Goal: Information Seeking & Learning: Learn about a topic

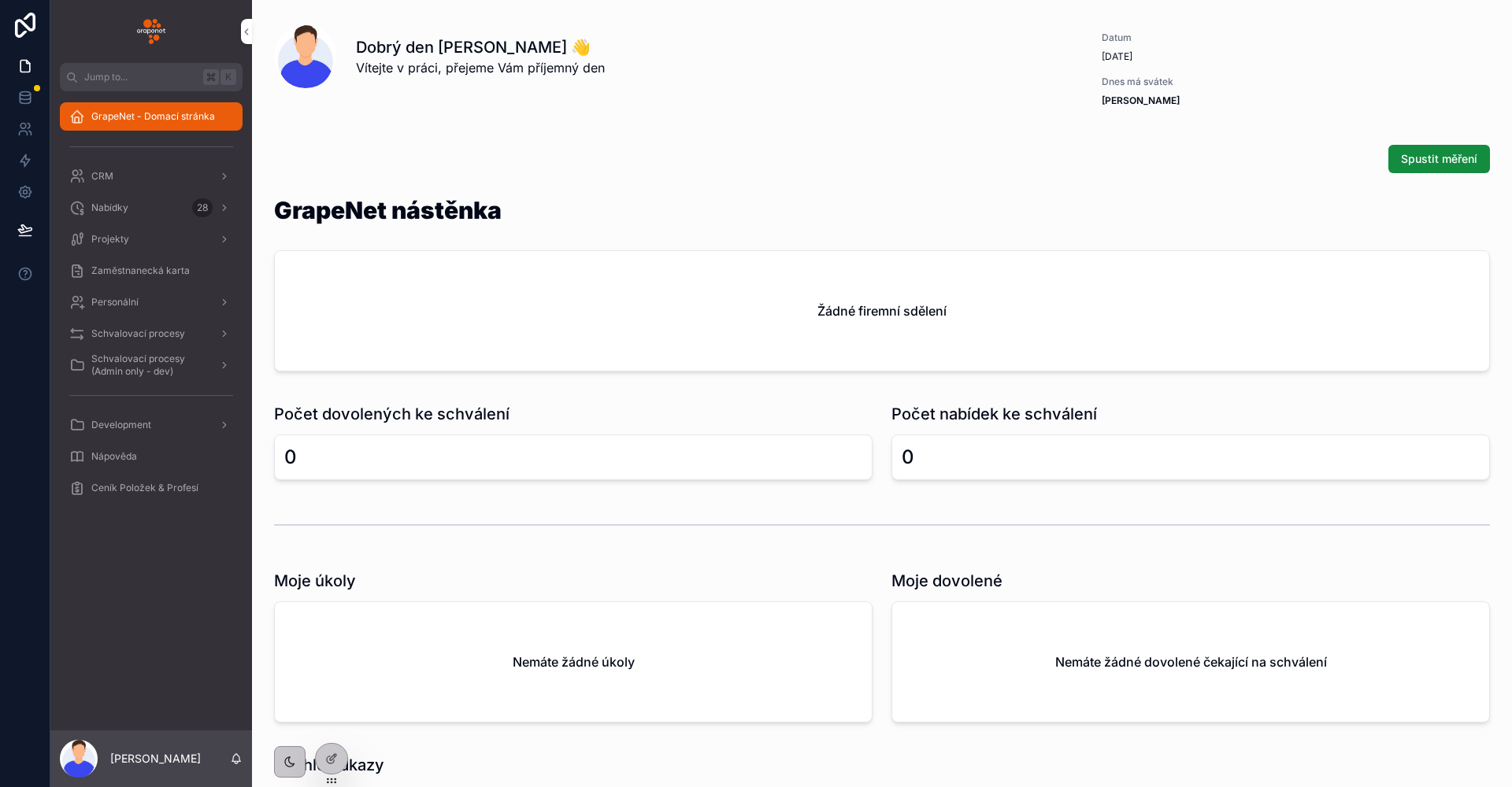
click at [209, 41] on link "scrollable content" at bounding box center [151, 31] width 183 height 25
click at [140, 212] on div "Nabídky 28" at bounding box center [152, 208] width 164 height 25
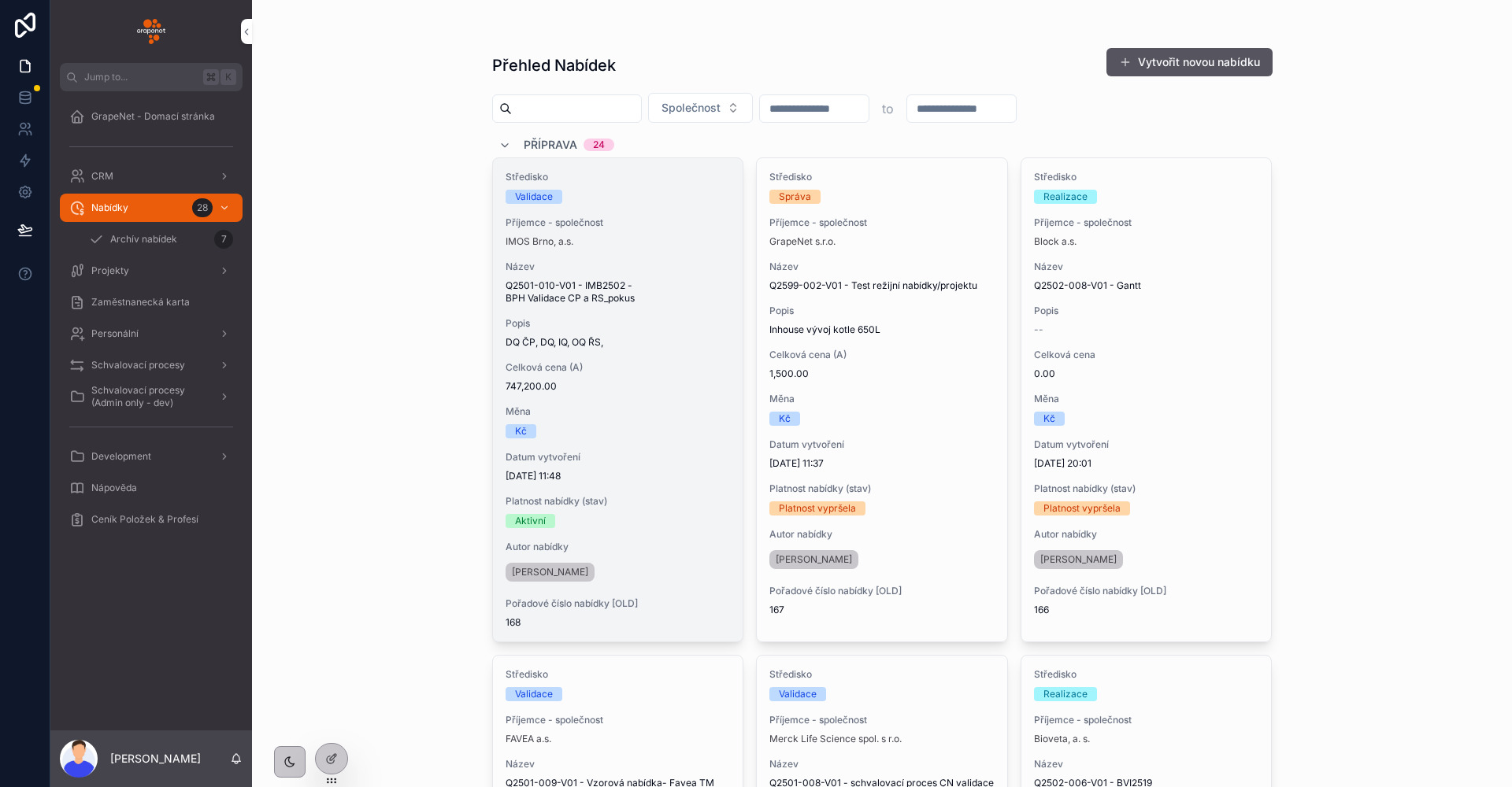
click at [660, 273] on div "Název Q2501-010-V01 - IMB2502 - BPH Validace CP a RS_pokus" at bounding box center [618, 283] width 225 height 44
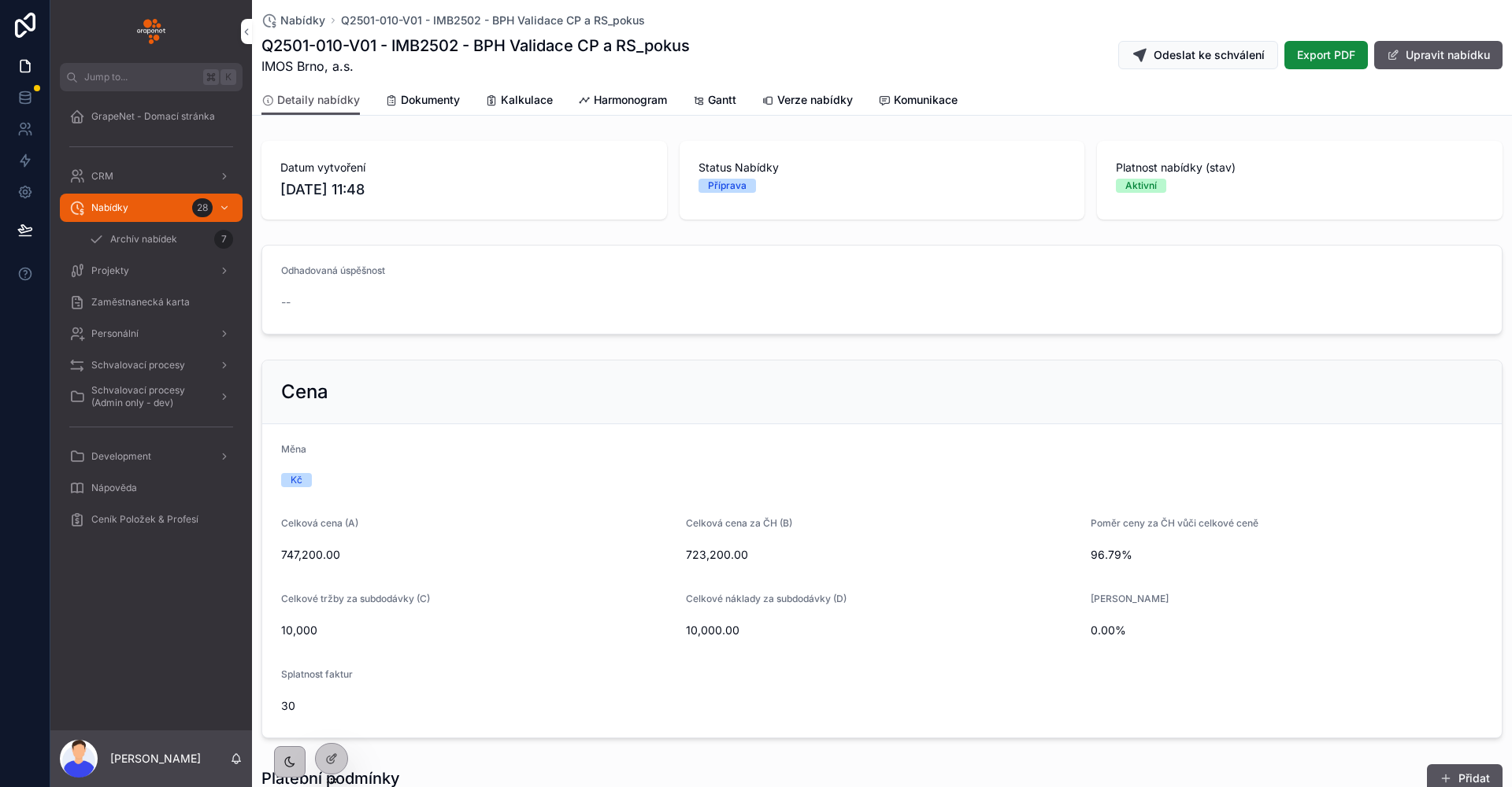
click at [544, 101] on span "Kalkulace" at bounding box center [526, 100] width 52 height 16
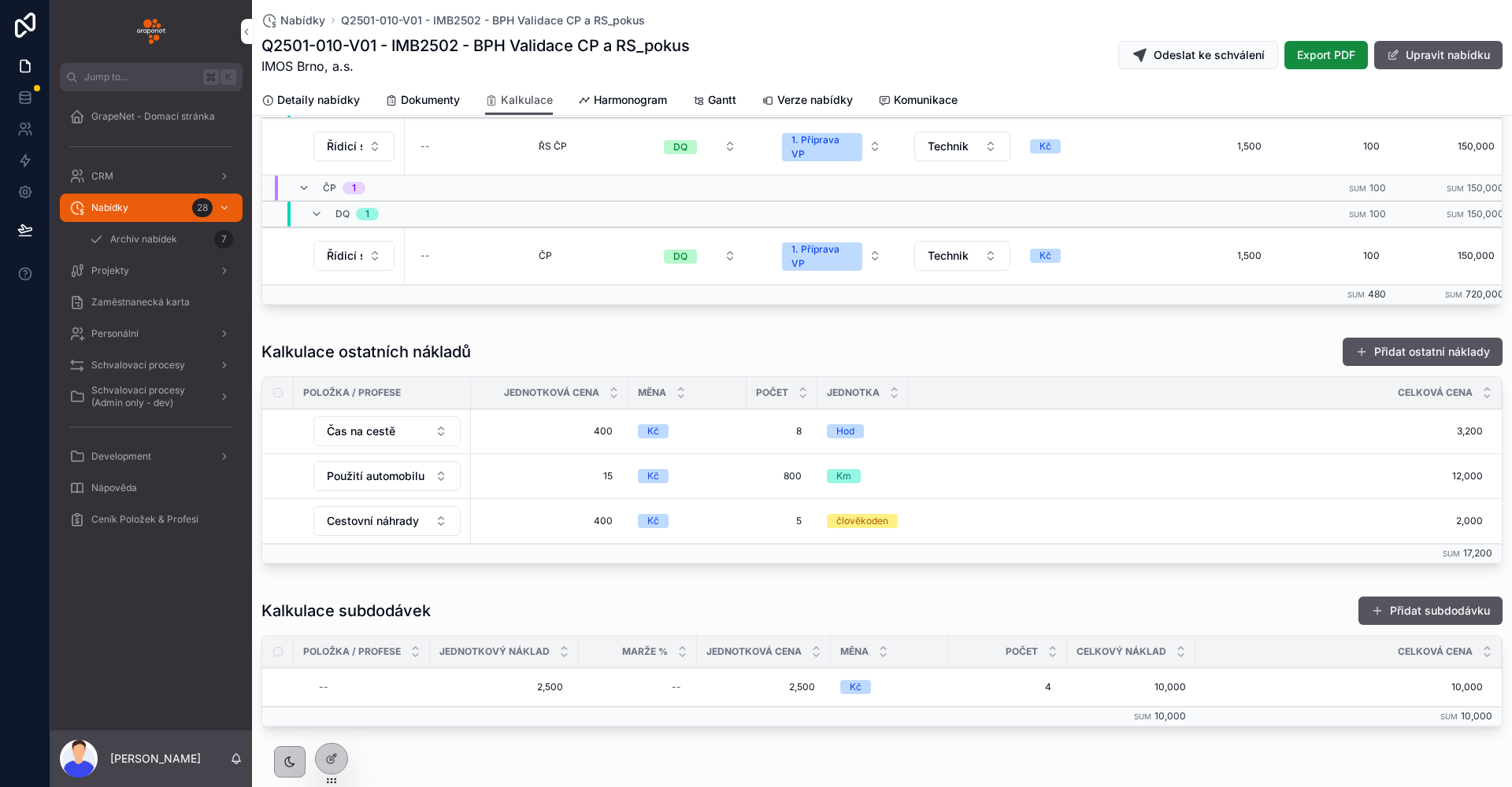
scroll to position [613, 0]
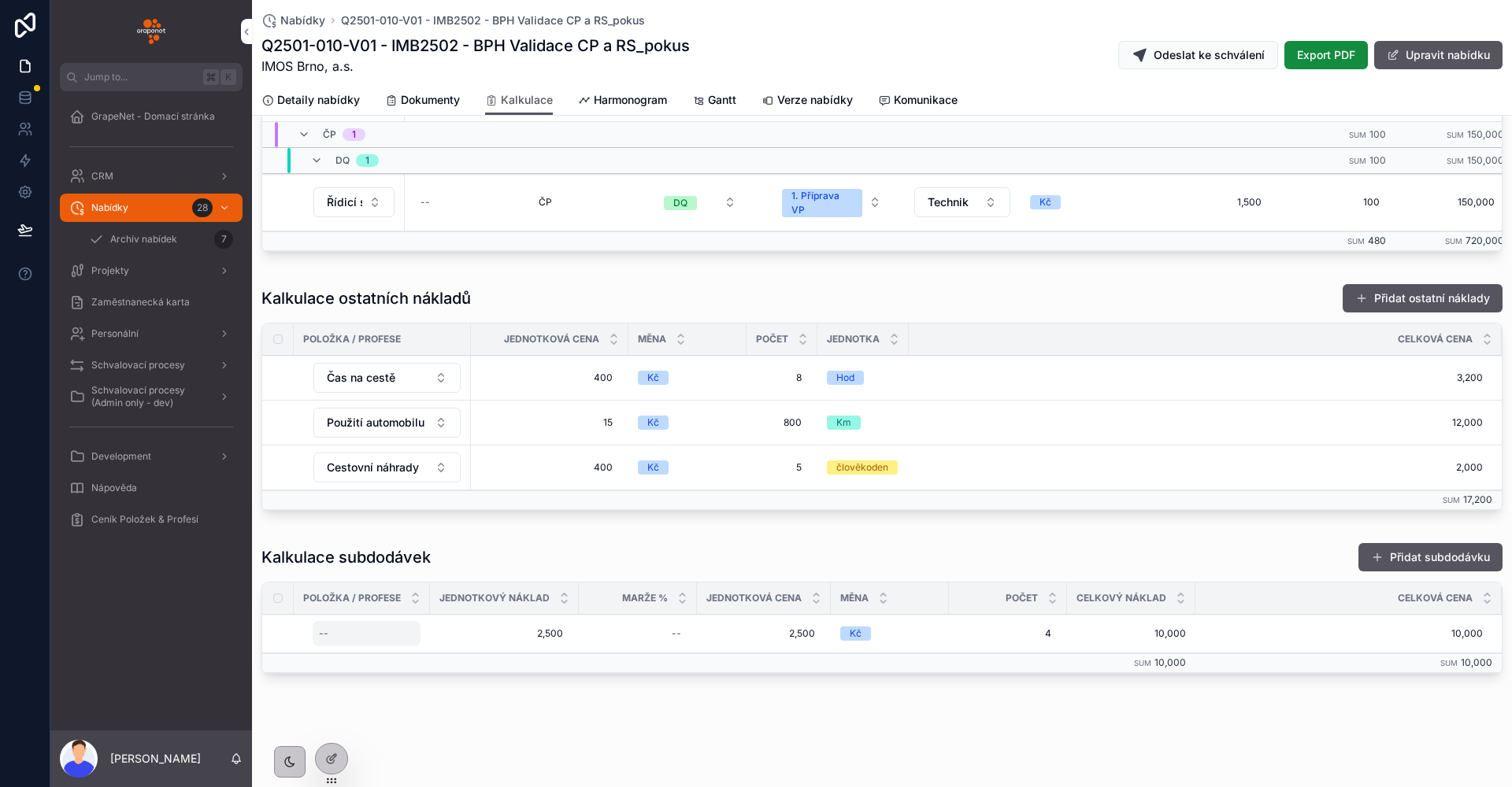
click at [369, 637] on div "--" at bounding box center [367, 634] width 108 height 25
click at [478, 556] on div "Kalkulace subdodávek Přidat subdodávku" at bounding box center [881, 557] width 1241 height 30
click at [645, 107] on span "Harmonogram" at bounding box center [630, 100] width 73 height 16
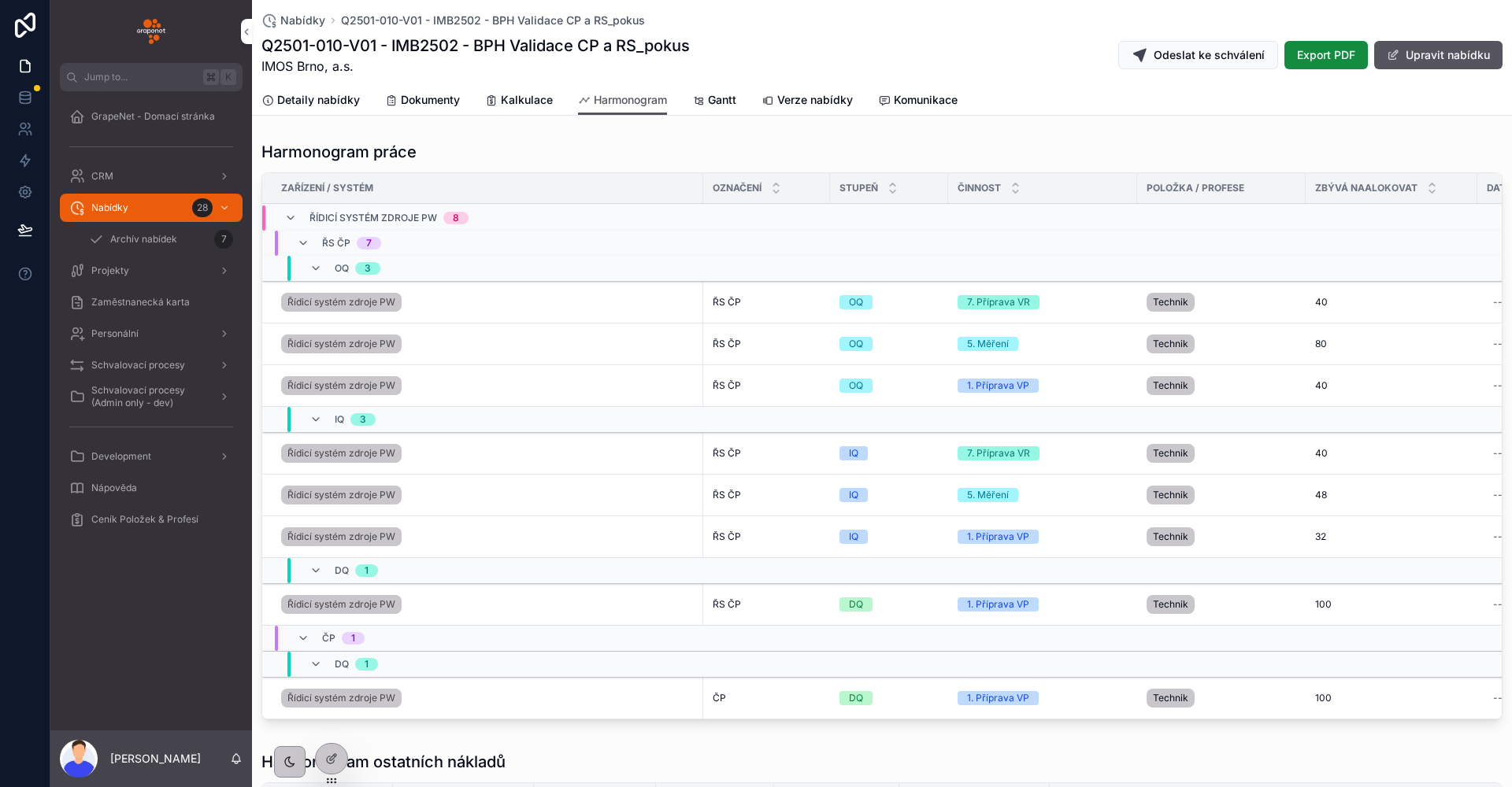
scroll to position [281, 0]
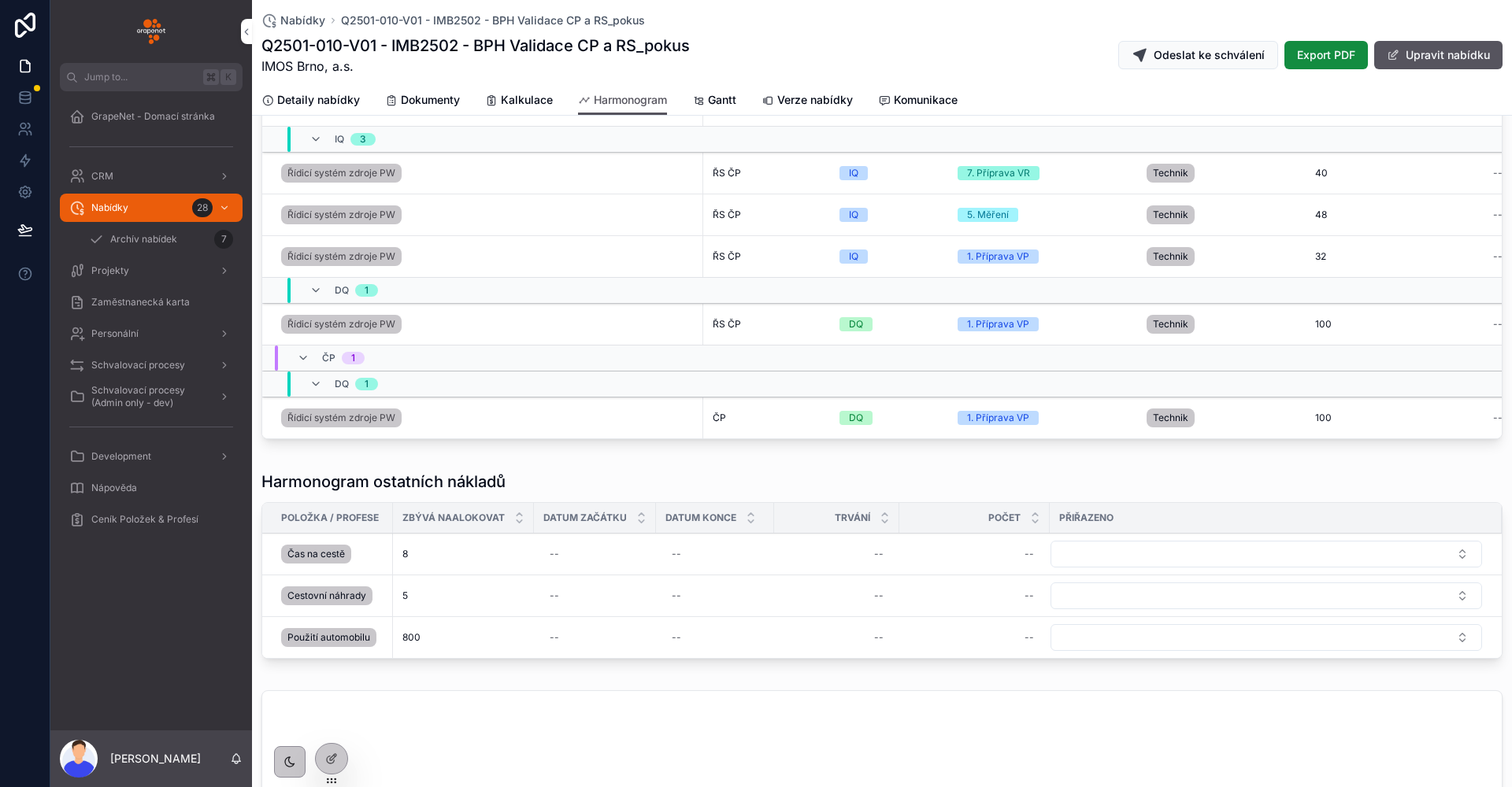
click at [533, 489] on div "Harmonogram ostatních nákladů" at bounding box center [881, 482] width 1241 height 22
click at [527, 465] on div "Harmonogram práce Zařízení / Systém Označení Stupeň Činnost Položka / Profese Z…" at bounding box center [882, 670] width 1261 height 1632
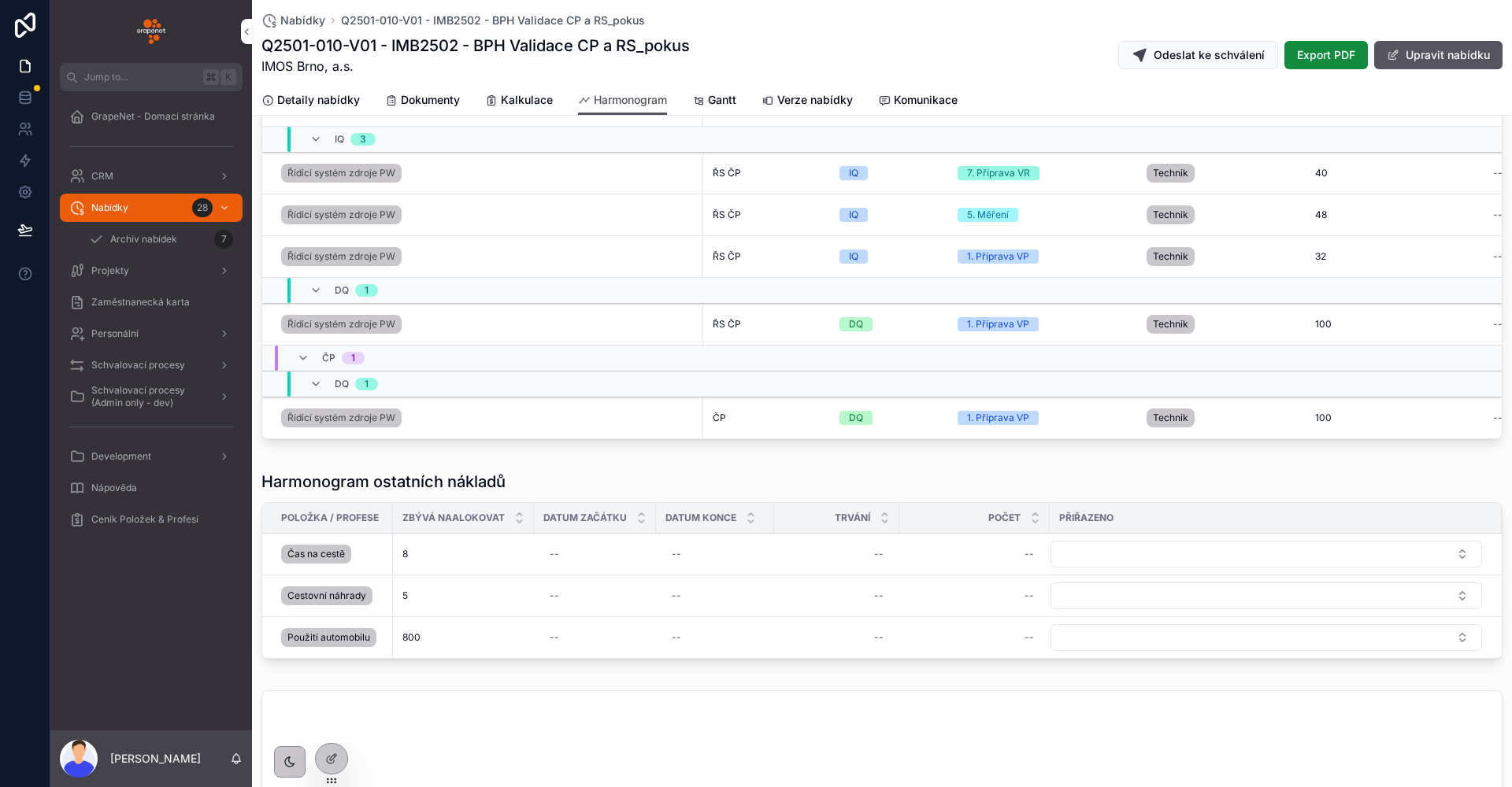
click at [165, 209] on div "Nabídky 28" at bounding box center [152, 208] width 164 height 25
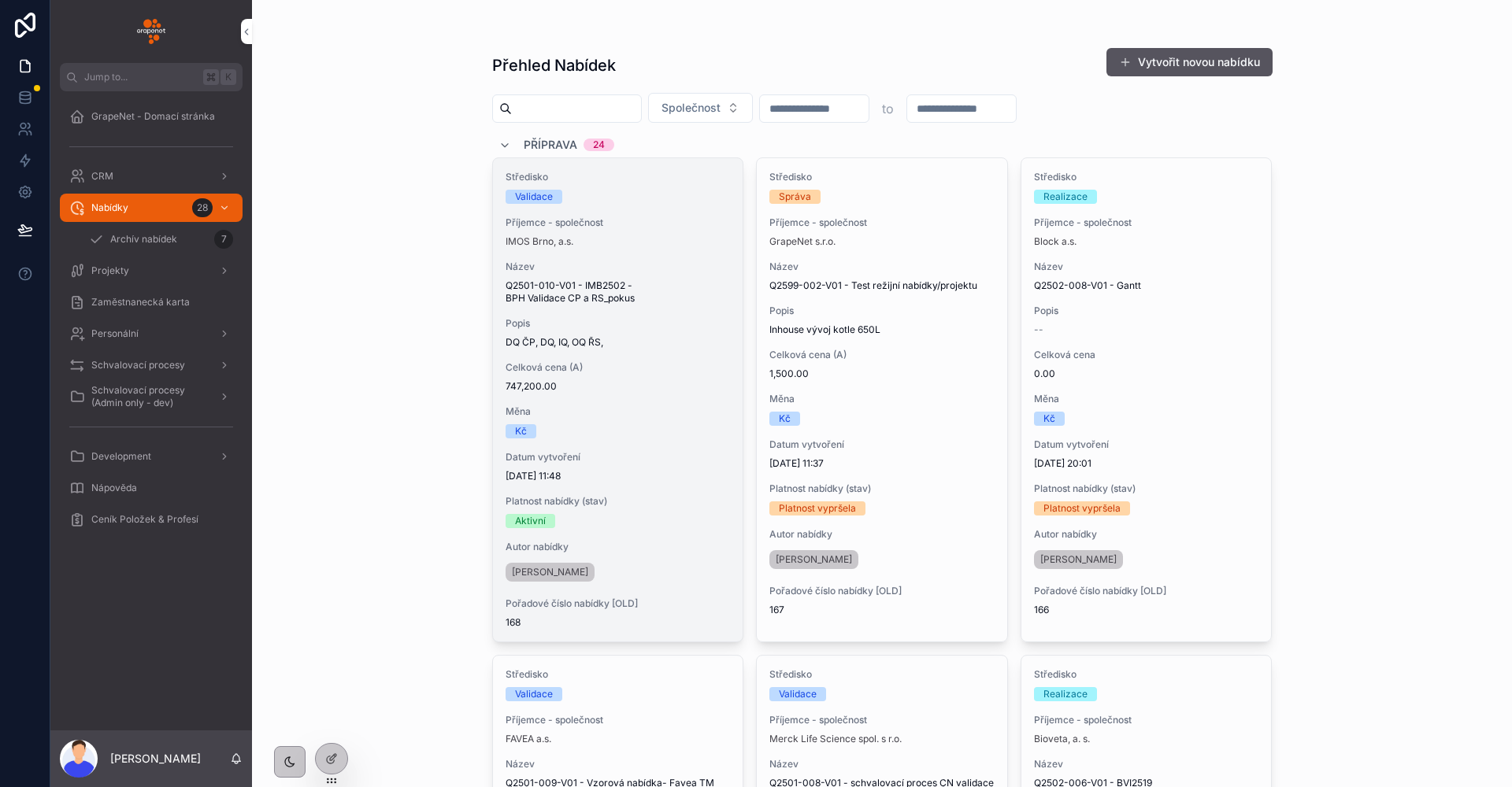
click at [716, 445] on div "Středisko Validace Příjemce - společnost IMOS Brno, a.s. Název Q2501-010-V01 - …" at bounding box center [618, 400] width 250 height 484
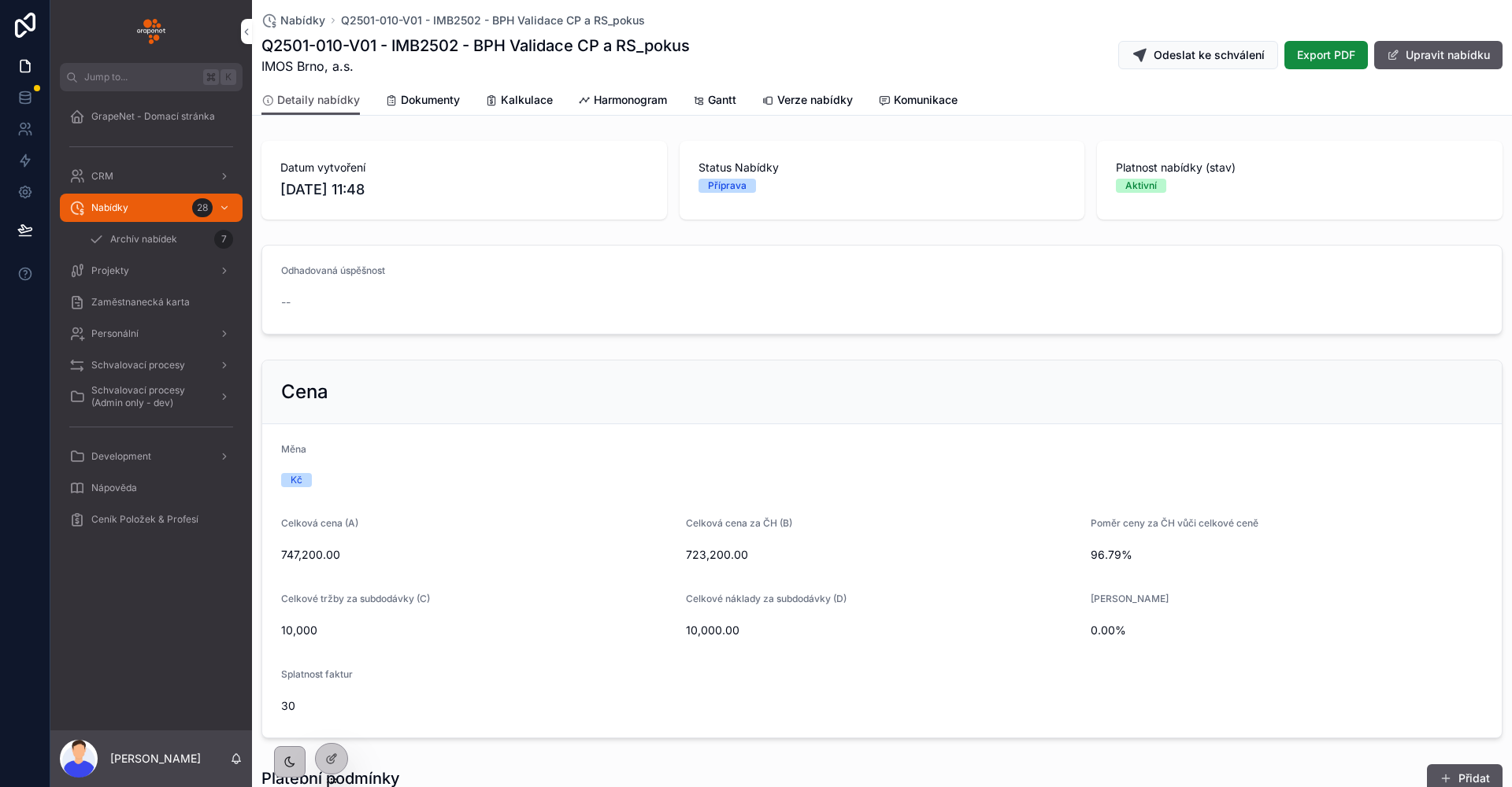
click at [818, 103] on span "Verze nabídky" at bounding box center [815, 100] width 75 height 16
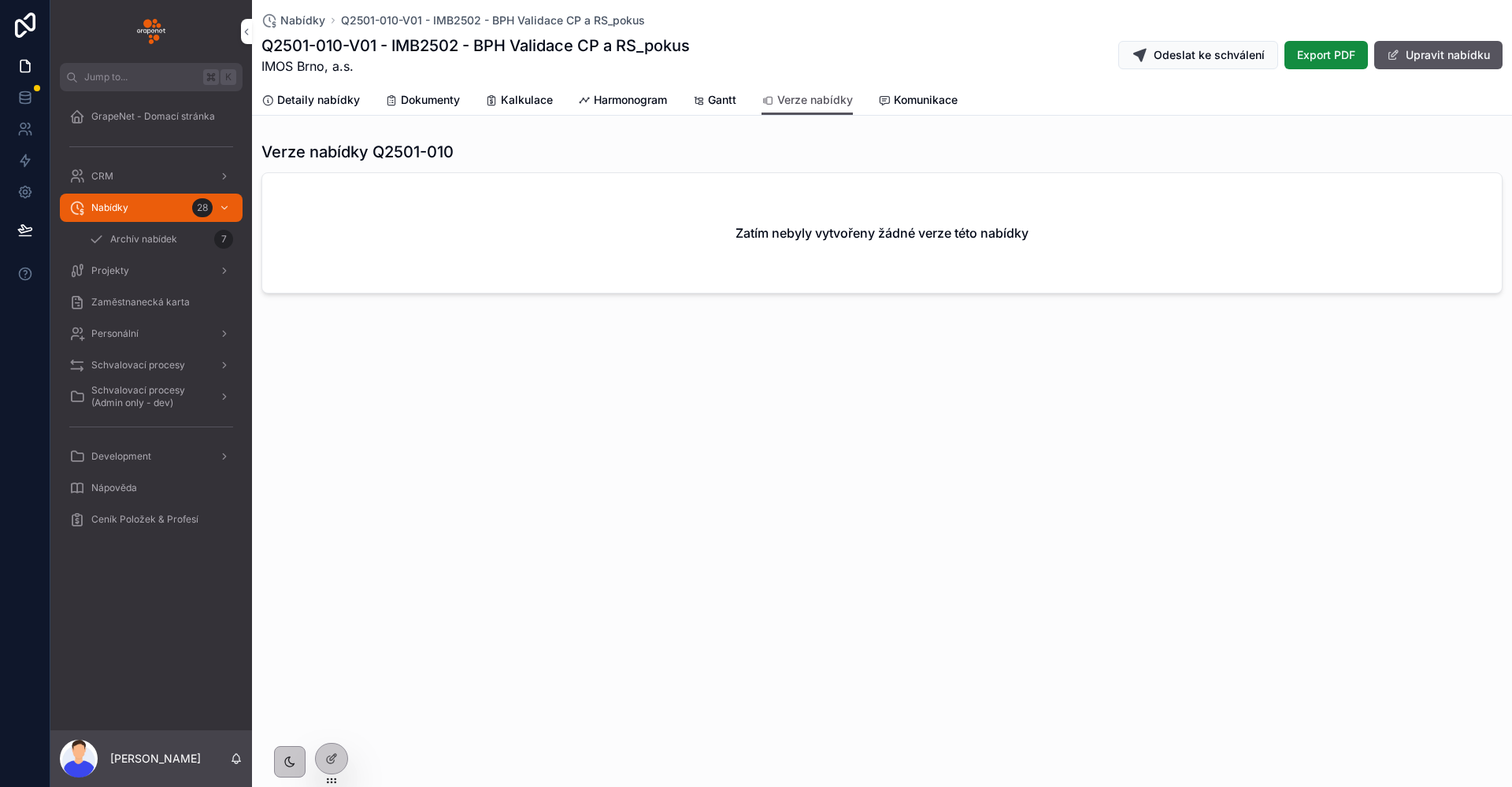
click at [511, 307] on div "Nabídky Q2501-010-V01 - IMB2502 - BPH Validace CP a RS_pokus Q2501-010-V01 - IM…" at bounding box center [882, 203] width 1261 height 407
click at [193, 200] on div "28" at bounding box center [213, 208] width 41 height 25
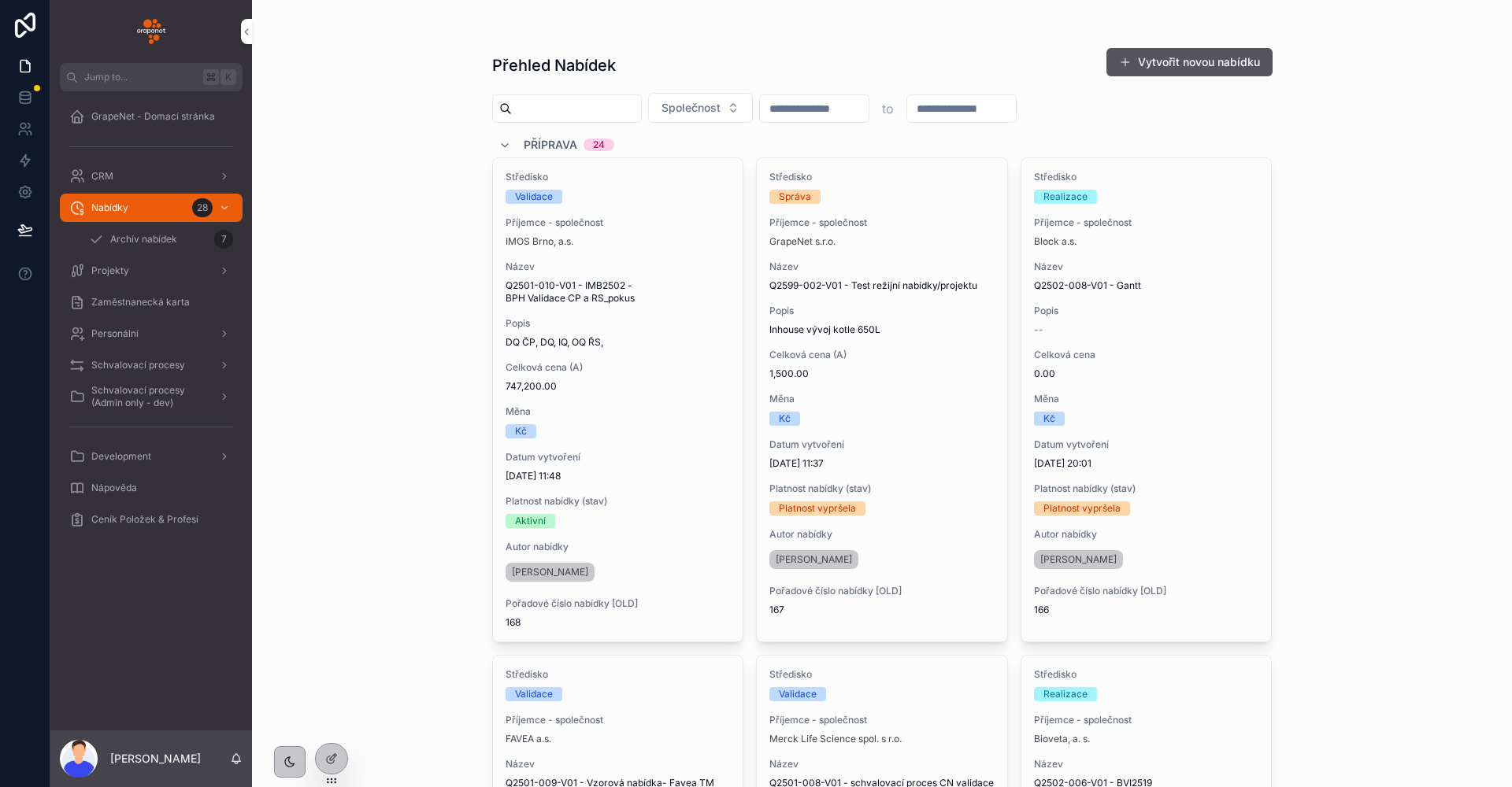
click at [389, 270] on div "Přehled Nabídek Vytvořit novou nabídku Společnost to Příprava 24 Středisko Vali…" at bounding box center [882, 393] width 1261 height 787
click at [548, 144] on span "Příprava" at bounding box center [551, 145] width 54 height 16
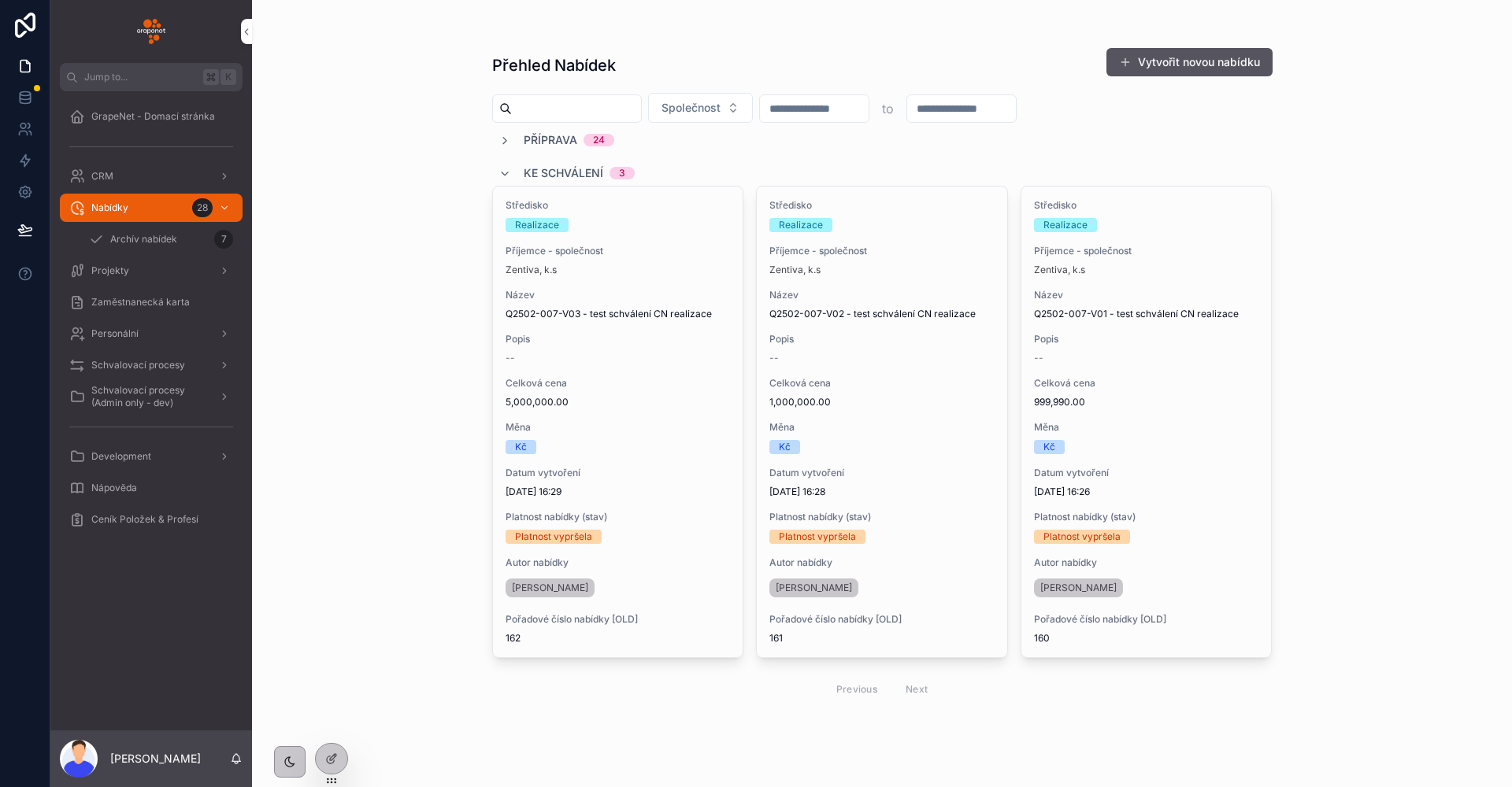
click at [548, 144] on span "Příprava" at bounding box center [551, 140] width 54 height 16
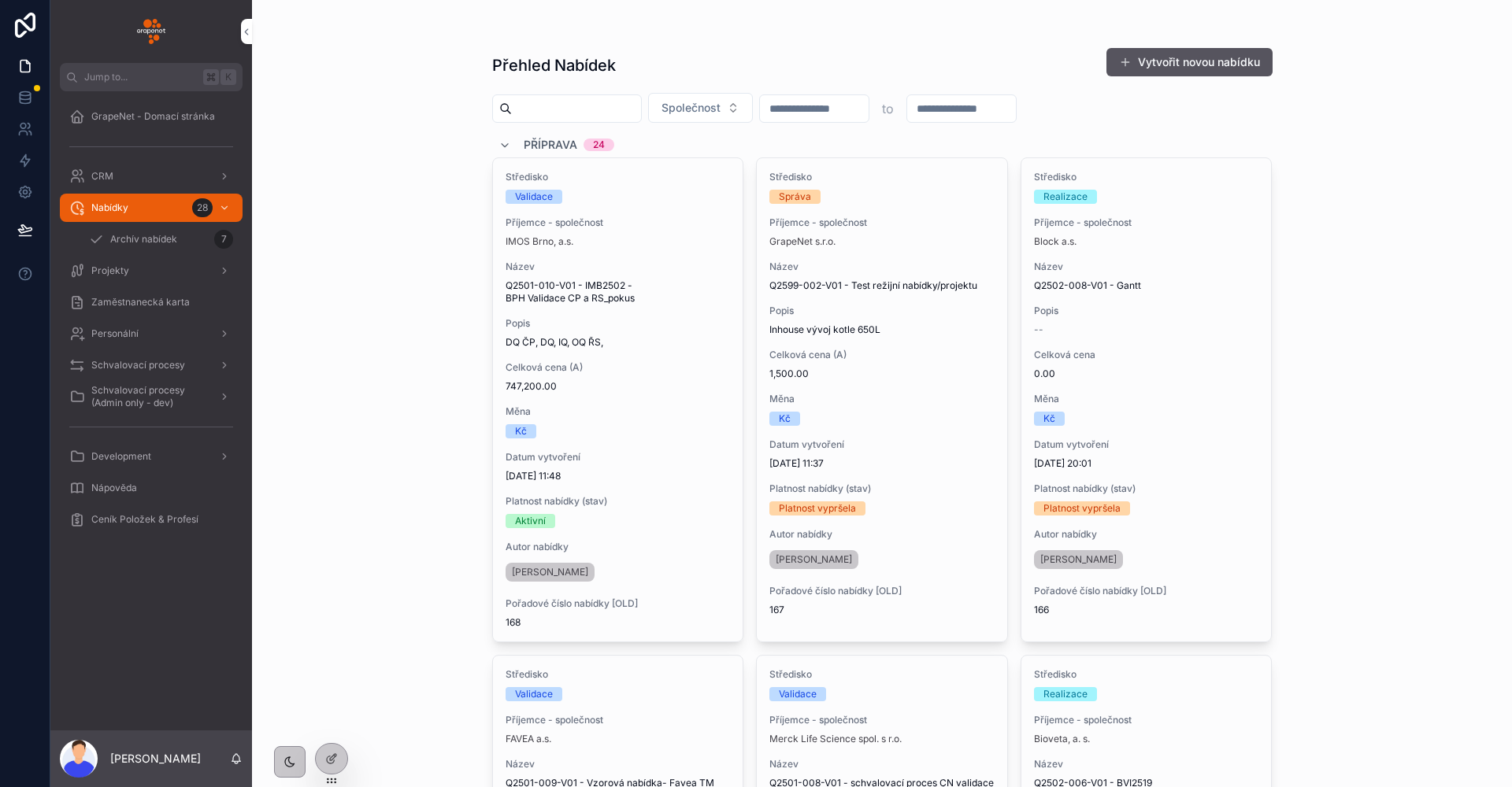
click at [125, 197] on div "Nabídky 28" at bounding box center [152, 208] width 164 height 25
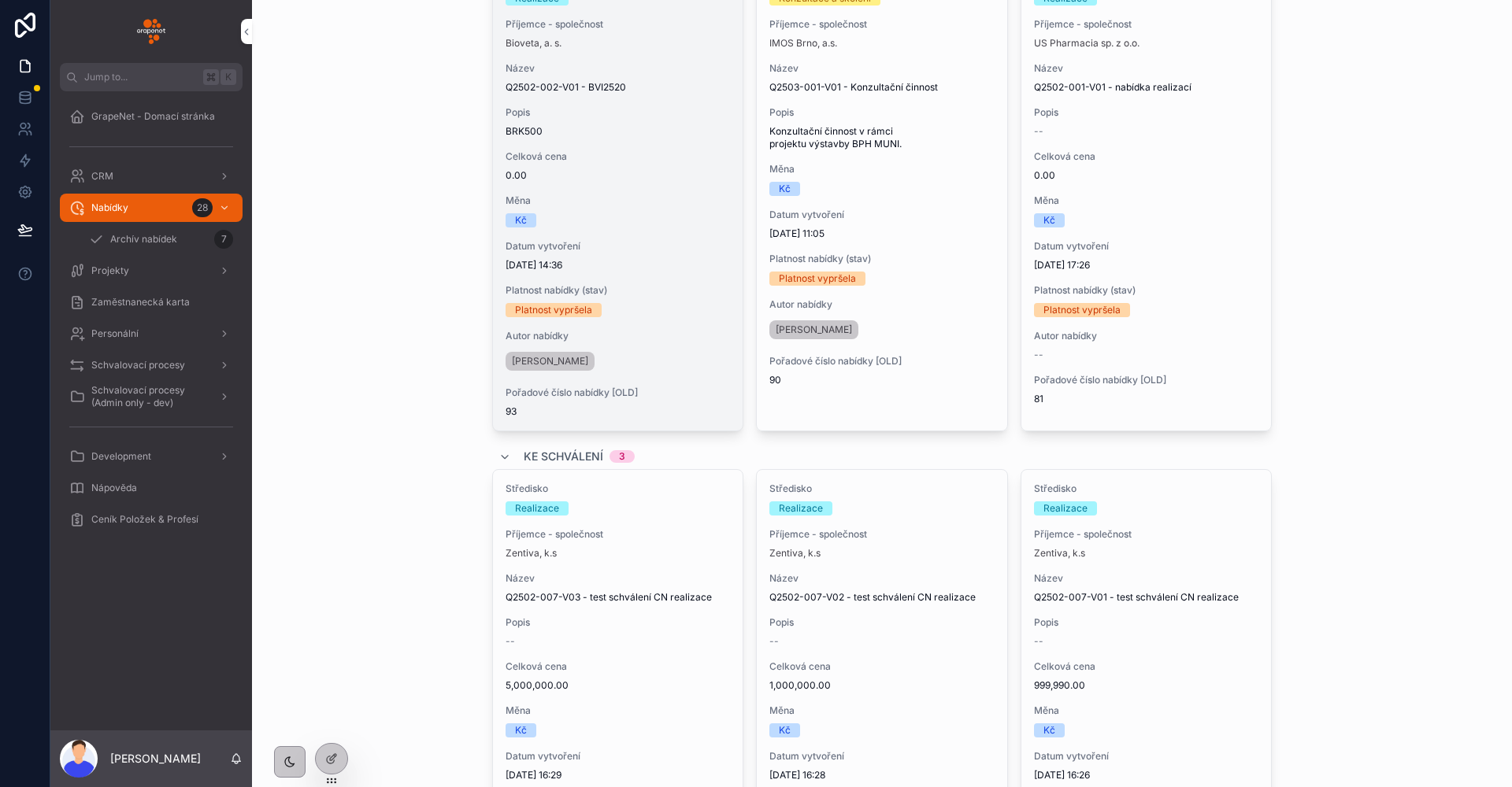
scroll to position [3867, 0]
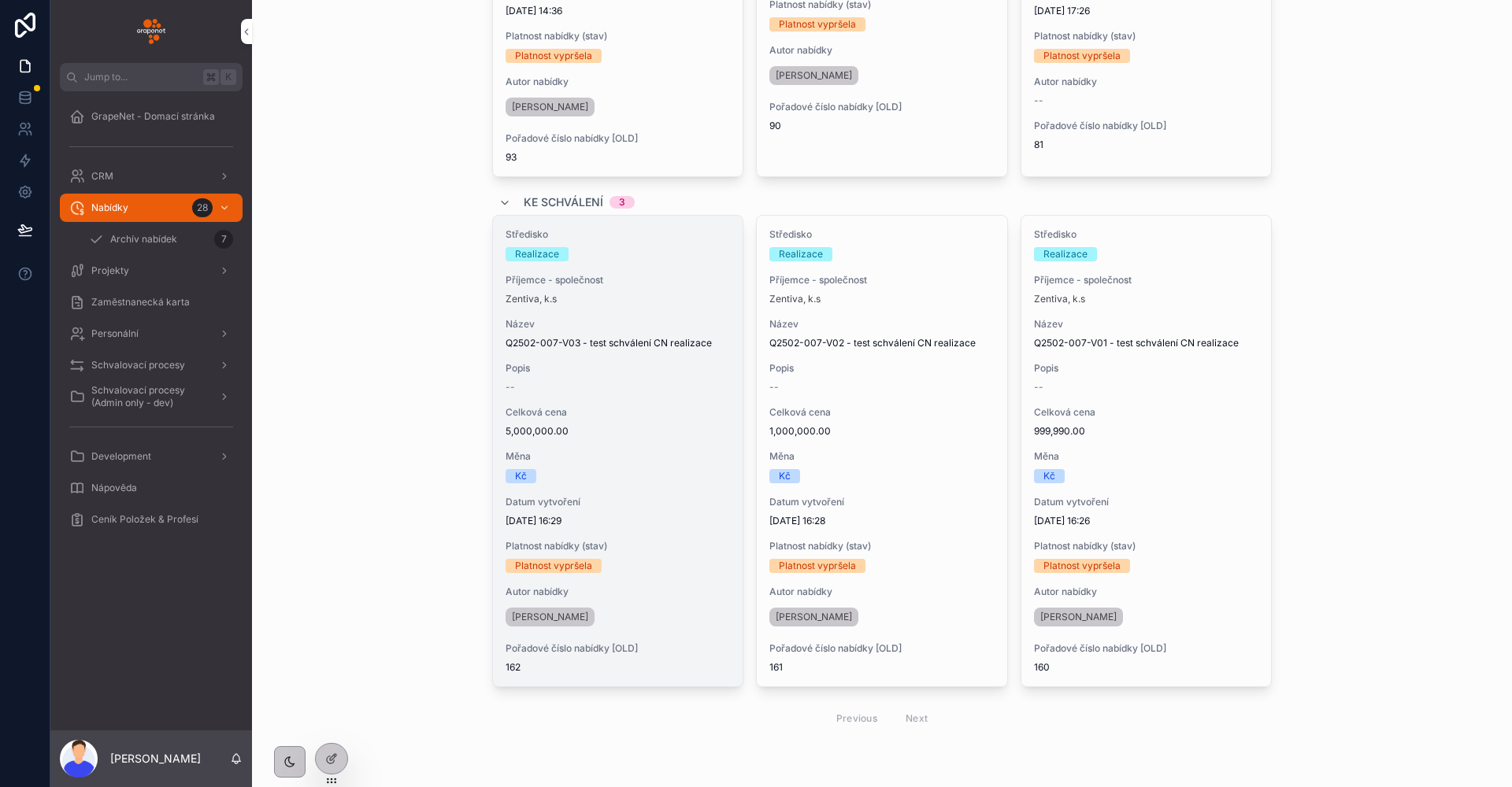
click at [649, 322] on span "Název" at bounding box center [618, 324] width 225 height 13
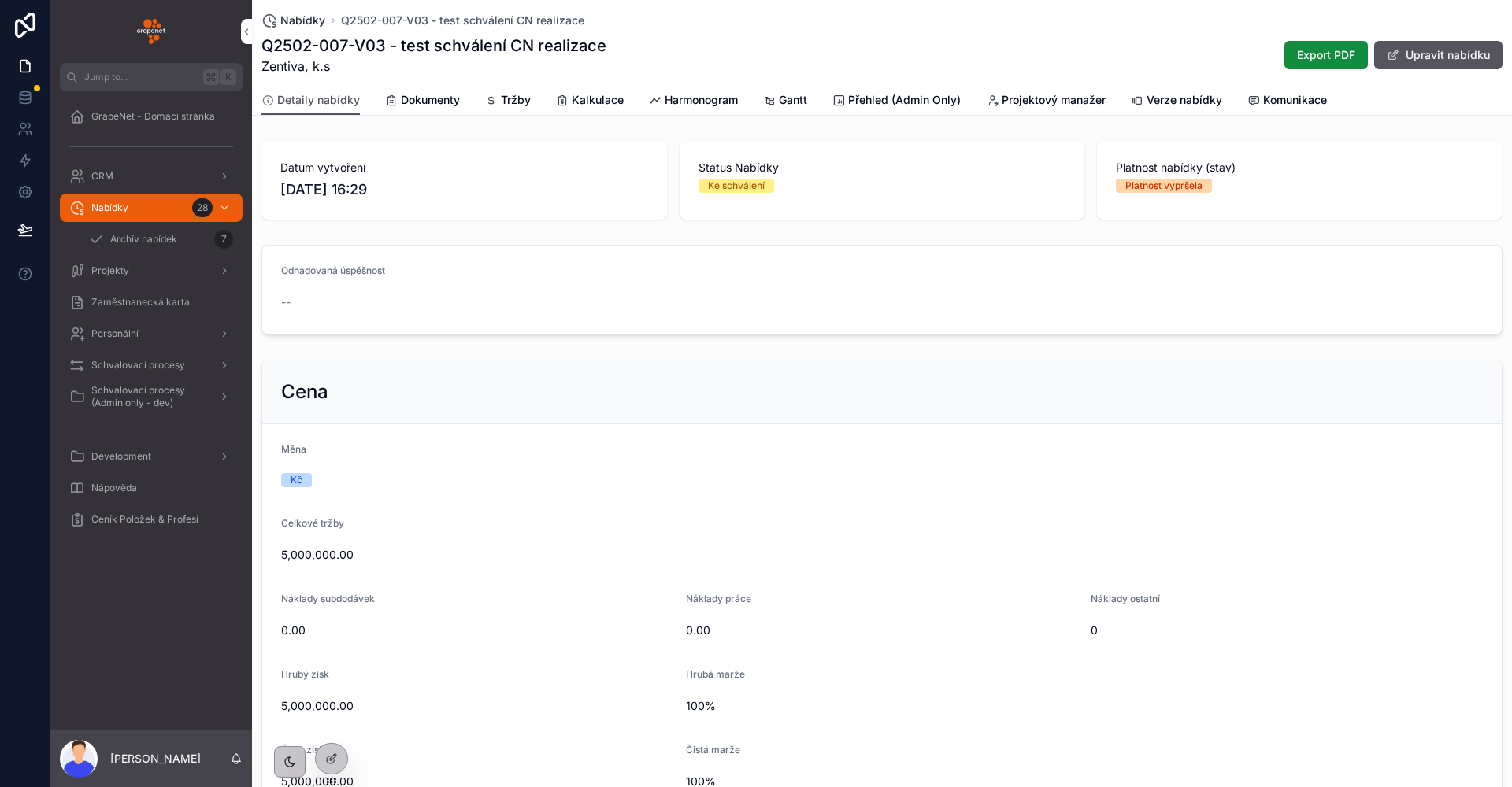
click at [310, 23] on span "Nabídky" at bounding box center [303, 21] width 45 height 16
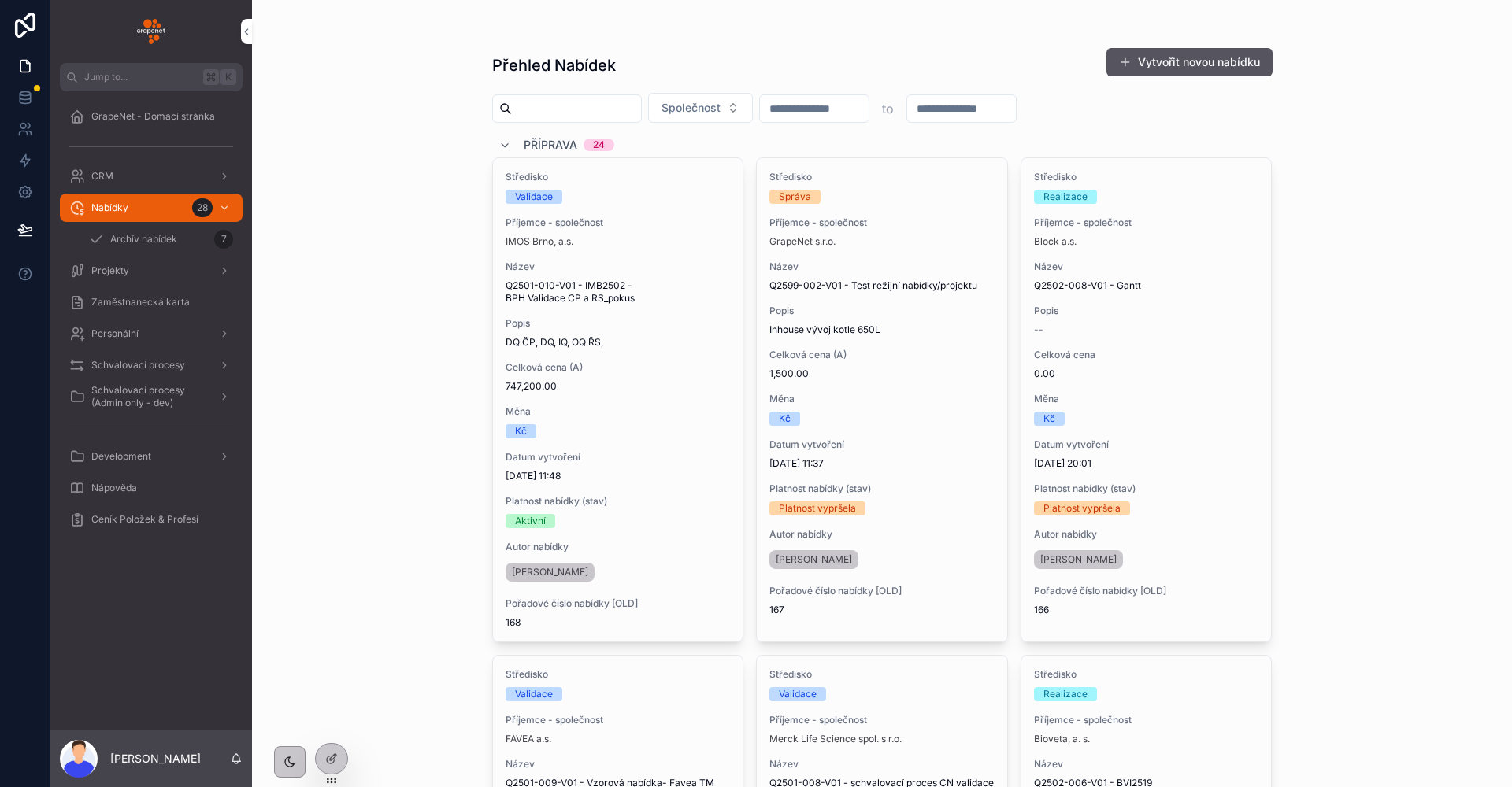
click at [132, 233] on span "Archív nabídek" at bounding box center [144, 239] width 67 height 13
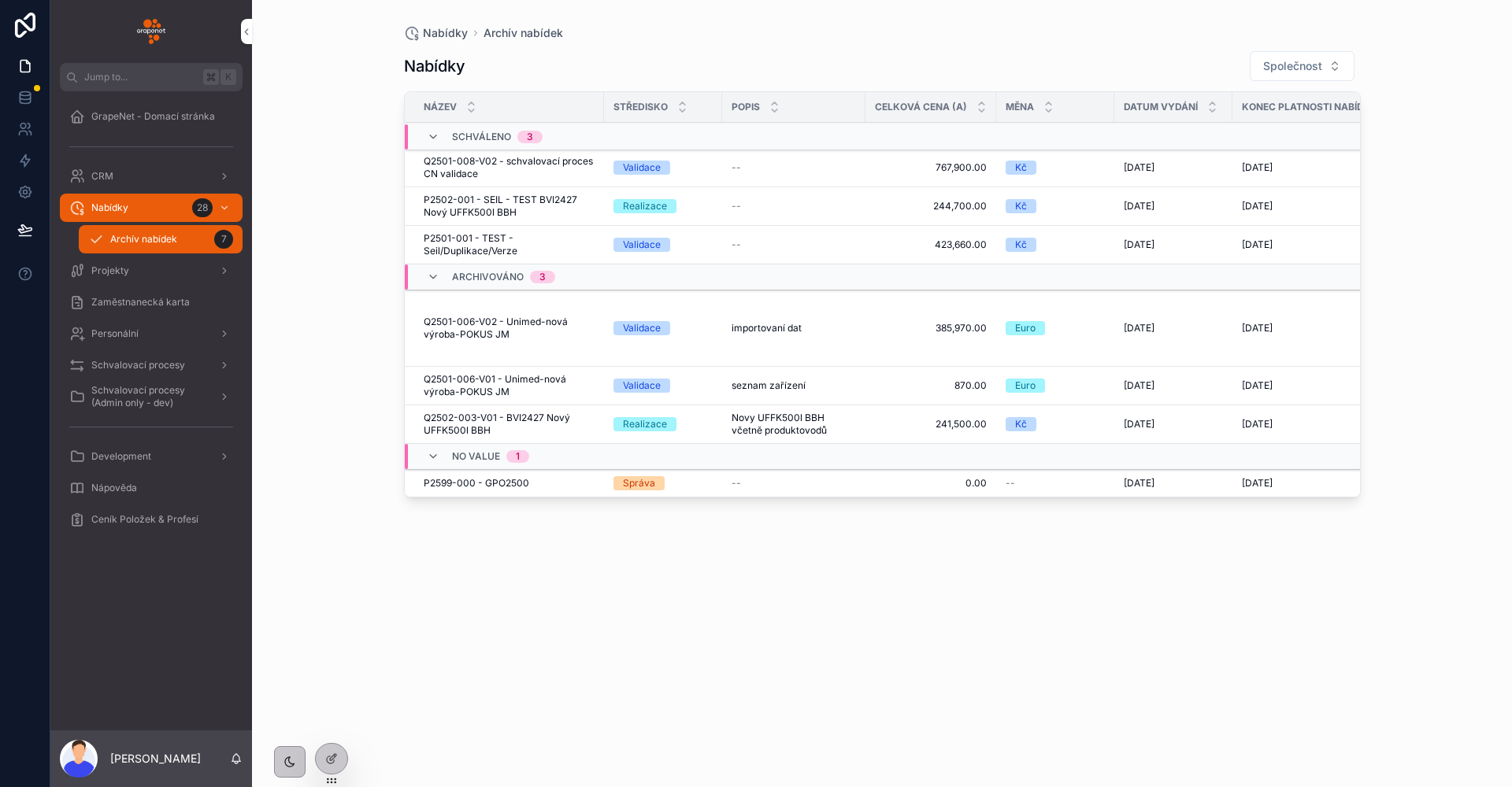
click at [364, 358] on div "Nabídky Archív nabídek Nabídky Společnost Název Středisko Popis Celková cena (A…" at bounding box center [882, 393] width 1261 height 787
click at [168, 201] on div "Nabídky 28" at bounding box center [152, 208] width 164 height 25
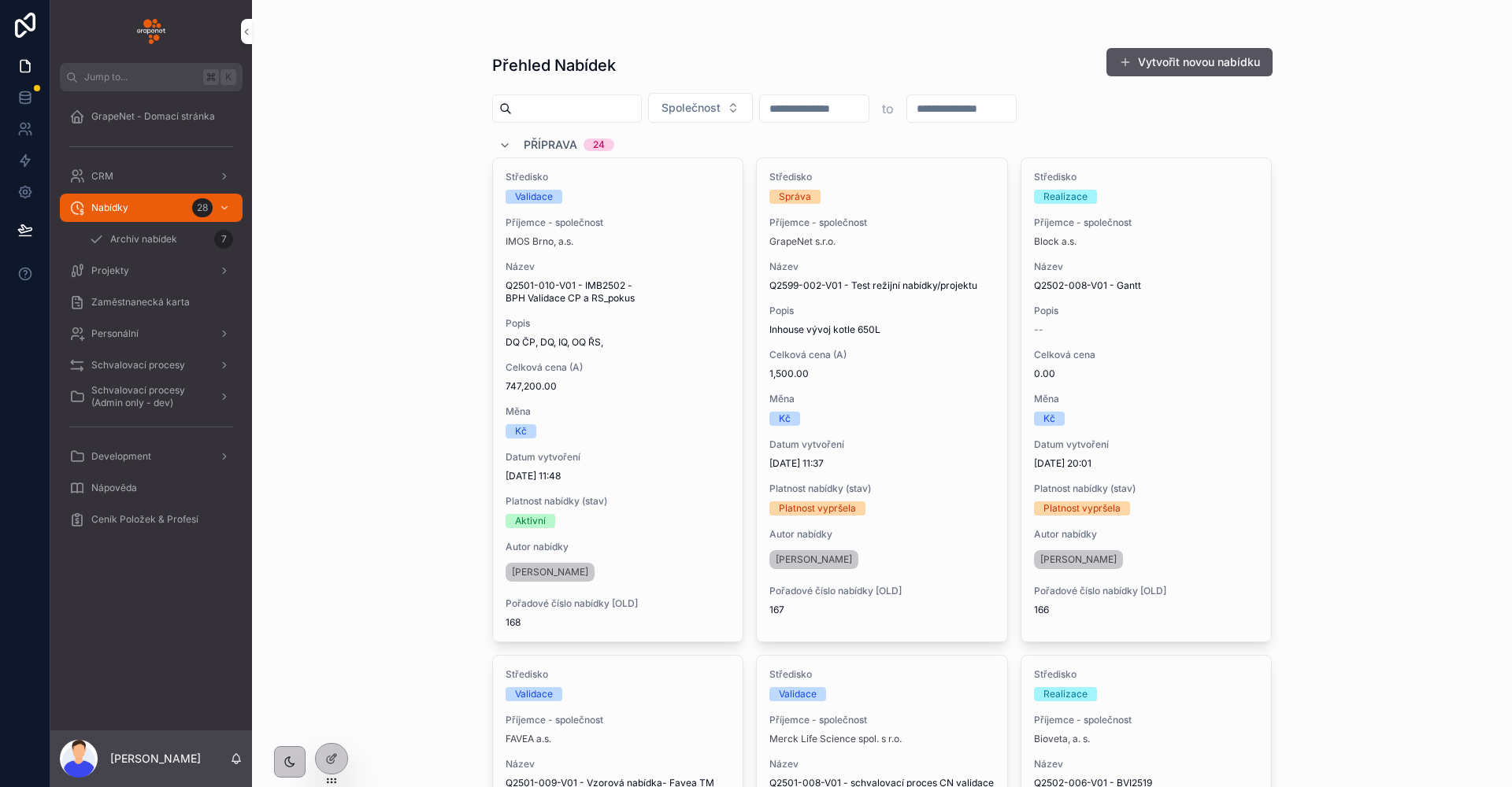
click at [384, 317] on div "Přehled Nabídek Vytvořit novou nabídku Společnost to Příprava 24 Středisko Vali…" at bounding box center [882, 393] width 1261 height 787
